Goal: Information Seeking & Learning: Learn about a topic

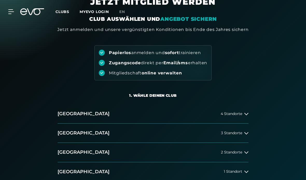
scroll to position [44, 0]
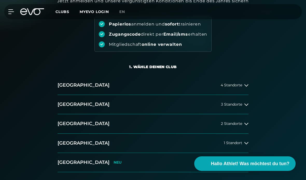
click at [239, 145] on button "München 1 Standort" at bounding box center [153, 142] width 191 height 19
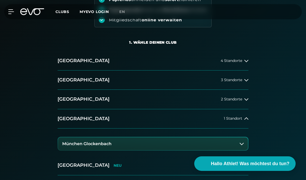
scroll to position [83, 0]
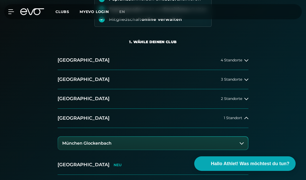
click at [204, 141] on button "München Glockenbach" at bounding box center [153, 143] width 190 height 13
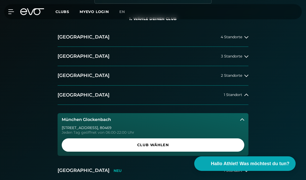
click at [170, 144] on span "Club wählen" at bounding box center [153, 144] width 170 height 5
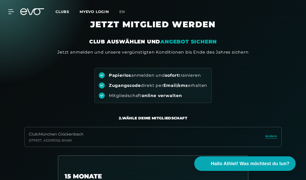
scroll to position [0, 0]
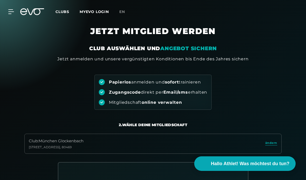
click at [32, 15] on icon at bounding box center [32, 11] width 24 height 7
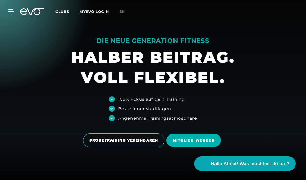
click at [10, 13] on icon at bounding box center [11, 11] width 6 height 5
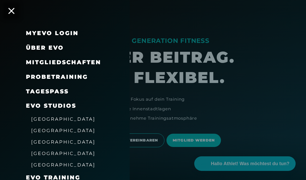
click at [49, 46] on span "Über EVO" at bounding box center [45, 47] width 38 height 7
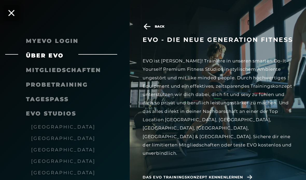
scroll to position [22, 0]
click at [14, 15] on div "MyEVO Login Über EVO Mitgliedschaften Probetraining TAGESPASS EVO Studios Düsse…" at bounding box center [65, 90] width 130 height 180
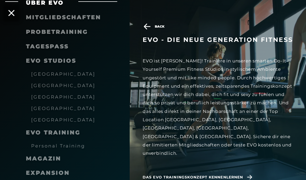
scroll to position [48, 0]
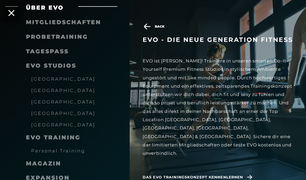
click at [41, 110] on span "[GEOGRAPHIC_DATA]" at bounding box center [63, 112] width 64 height 5
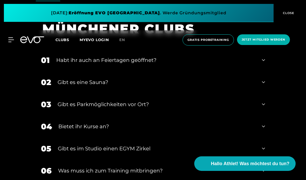
scroll to position [1211, 0]
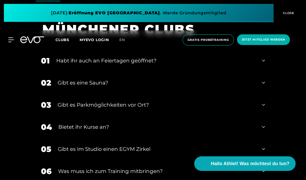
click at [262, 94] on div "02 Gibt es eine Sauna?" at bounding box center [153, 83] width 235 height 22
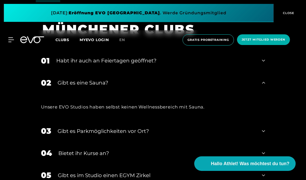
click at [261, 94] on div "02 Gibt es eine Sauna?" at bounding box center [153, 83] width 235 height 22
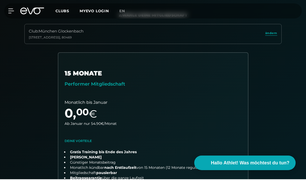
scroll to position [110, 0]
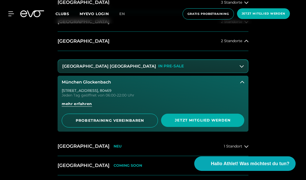
scroll to position [253, 0]
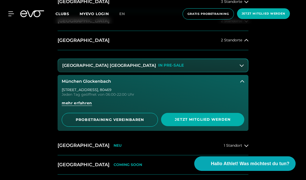
click at [82, 106] on span "mehr erfahren" at bounding box center [77, 102] width 30 height 5
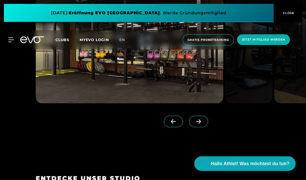
scroll to position [570, 0]
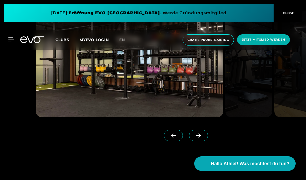
click at [171, 112] on img at bounding box center [130, 64] width 188 height 106
click at [176, 117] on img at bounding box center [130, 64] width 188 height 106
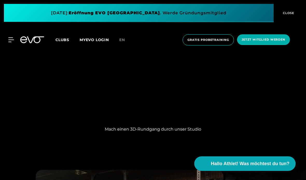
scroll to position [408, 0]
